Goal: Task Accomplishment & Management: Use online tool/utility

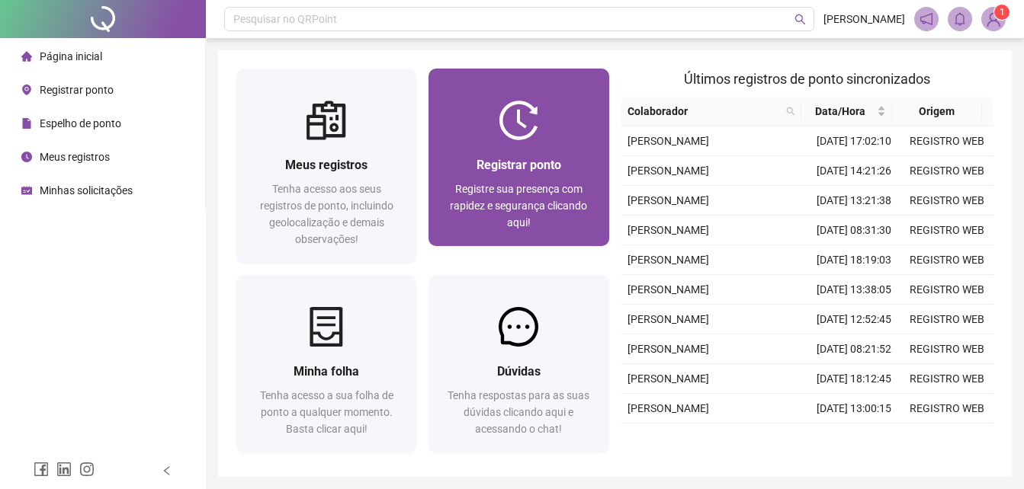
click at [499, 120] on img at bounding box center [518, 121] width 40 height 40
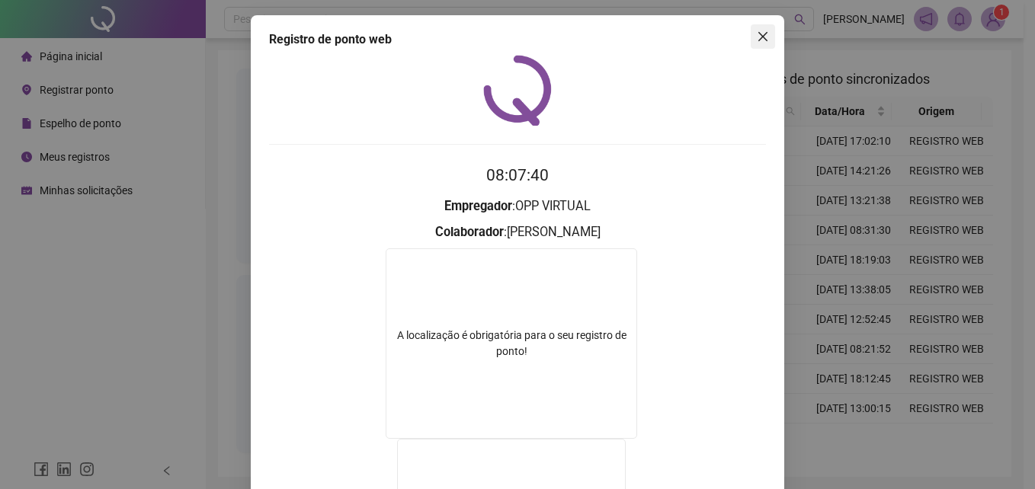
click at [762, 25] on button "Close" at bounding box center [763, 36] width 24 height 24
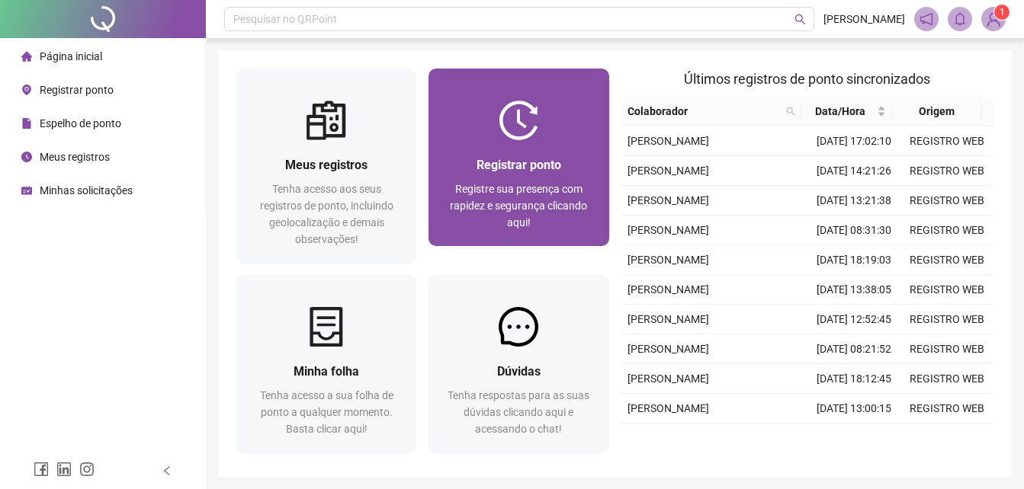
click at [507, 104] on img at bounding box center [518, 121] width 40 height 40
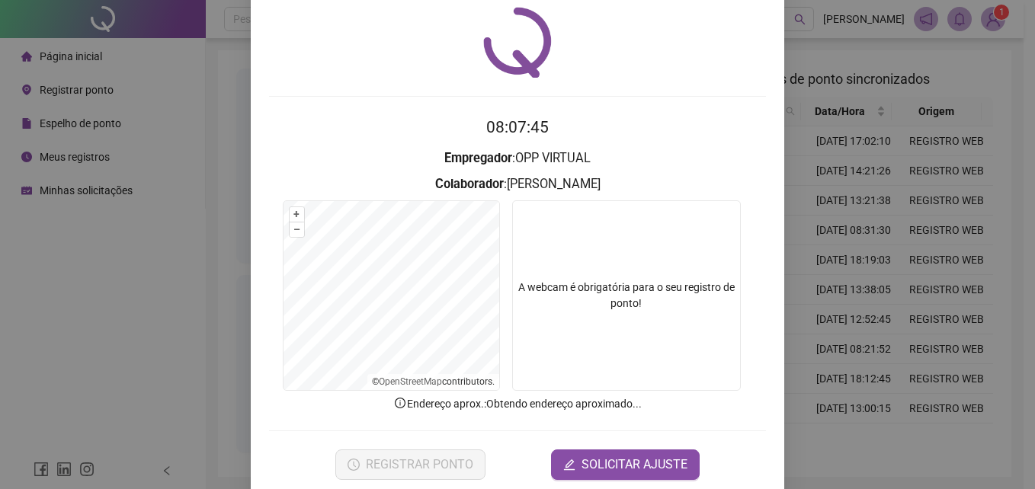
scroll to position [72, 0]
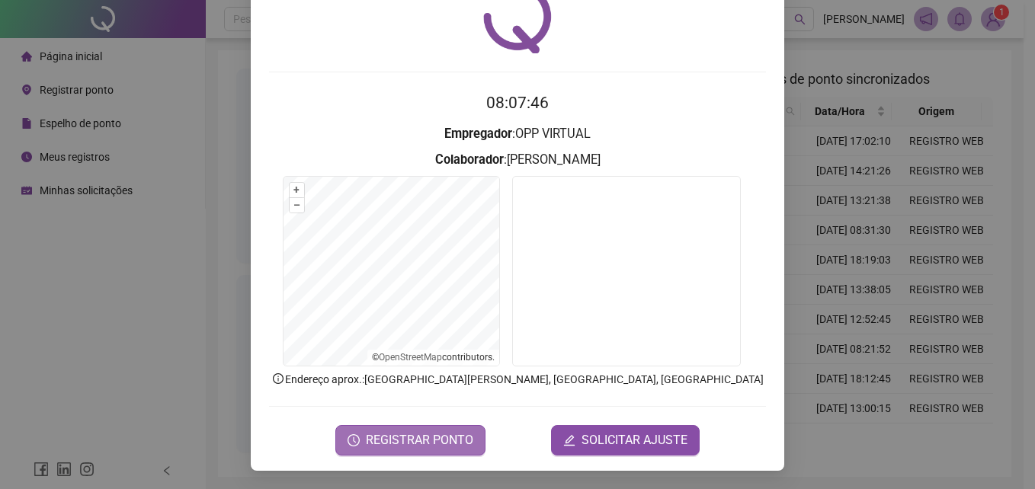
click at [442, 447] on span "REGISTRAR PONTO" at bounding box center [419, 440] width 107 height 18
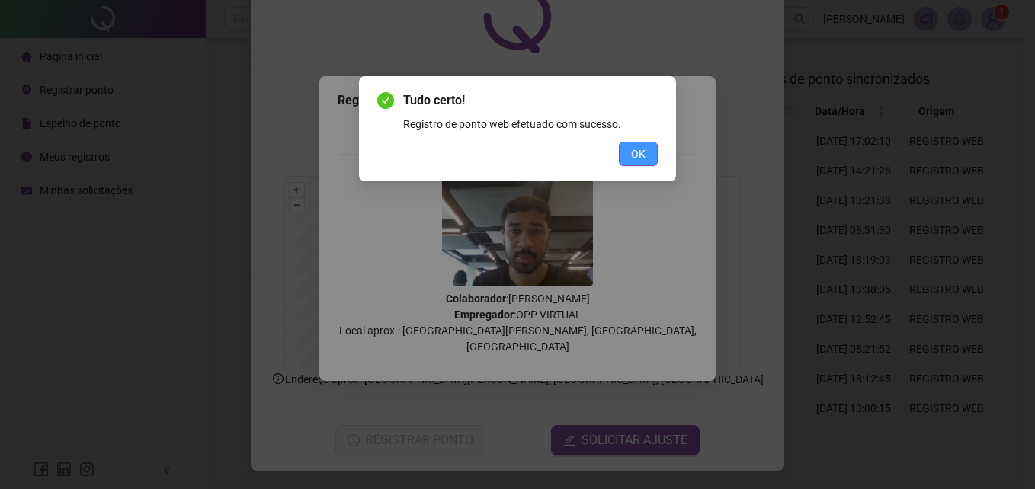
click at [626, 147] on button "OK" at bounding box center [638, 154] width 39 height 24
